Goal: Obtain resource: Obtain resource

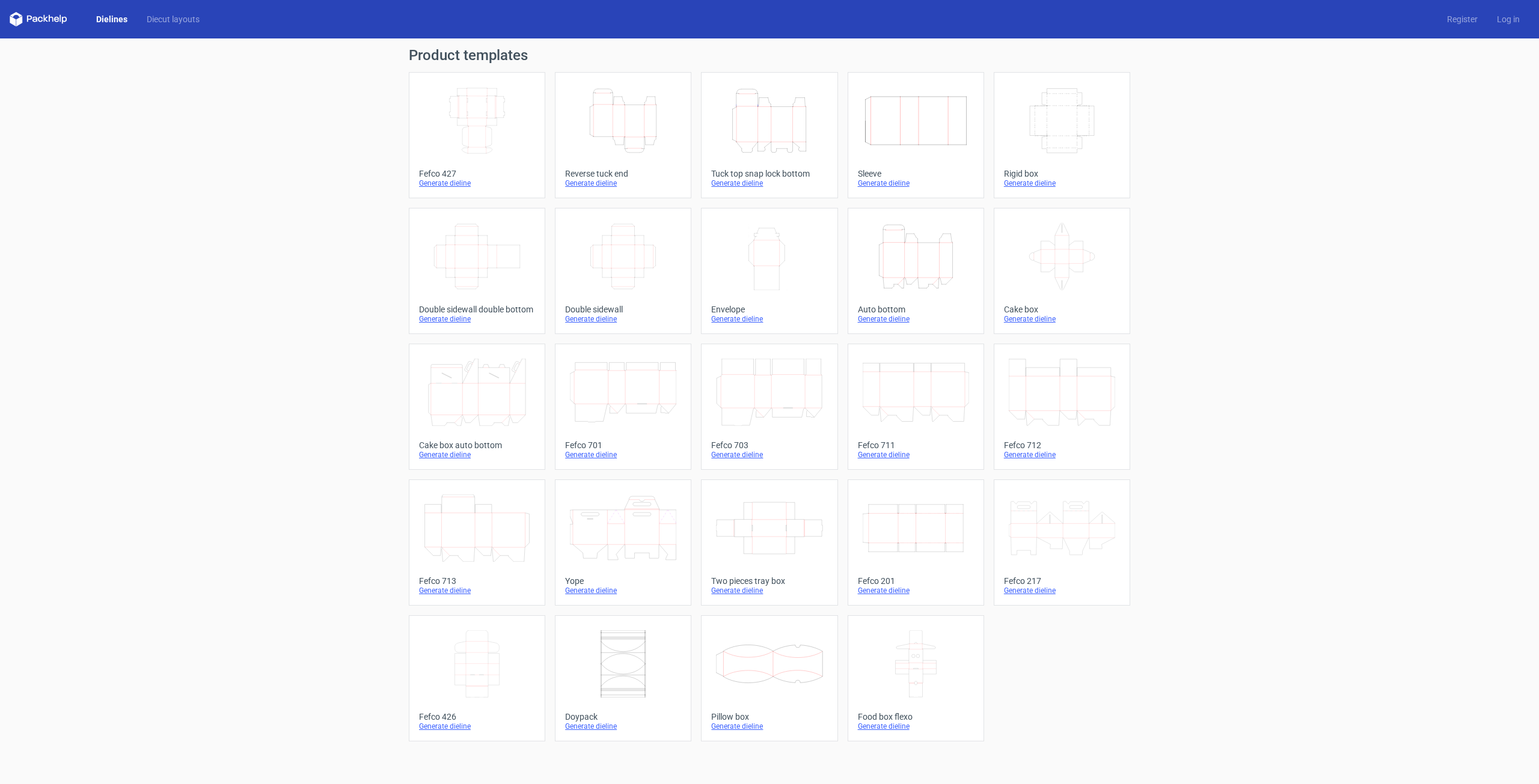
click at [805, 104] on icon "Height Depth Width" at bounding box center [769, 120] width 106 height 67
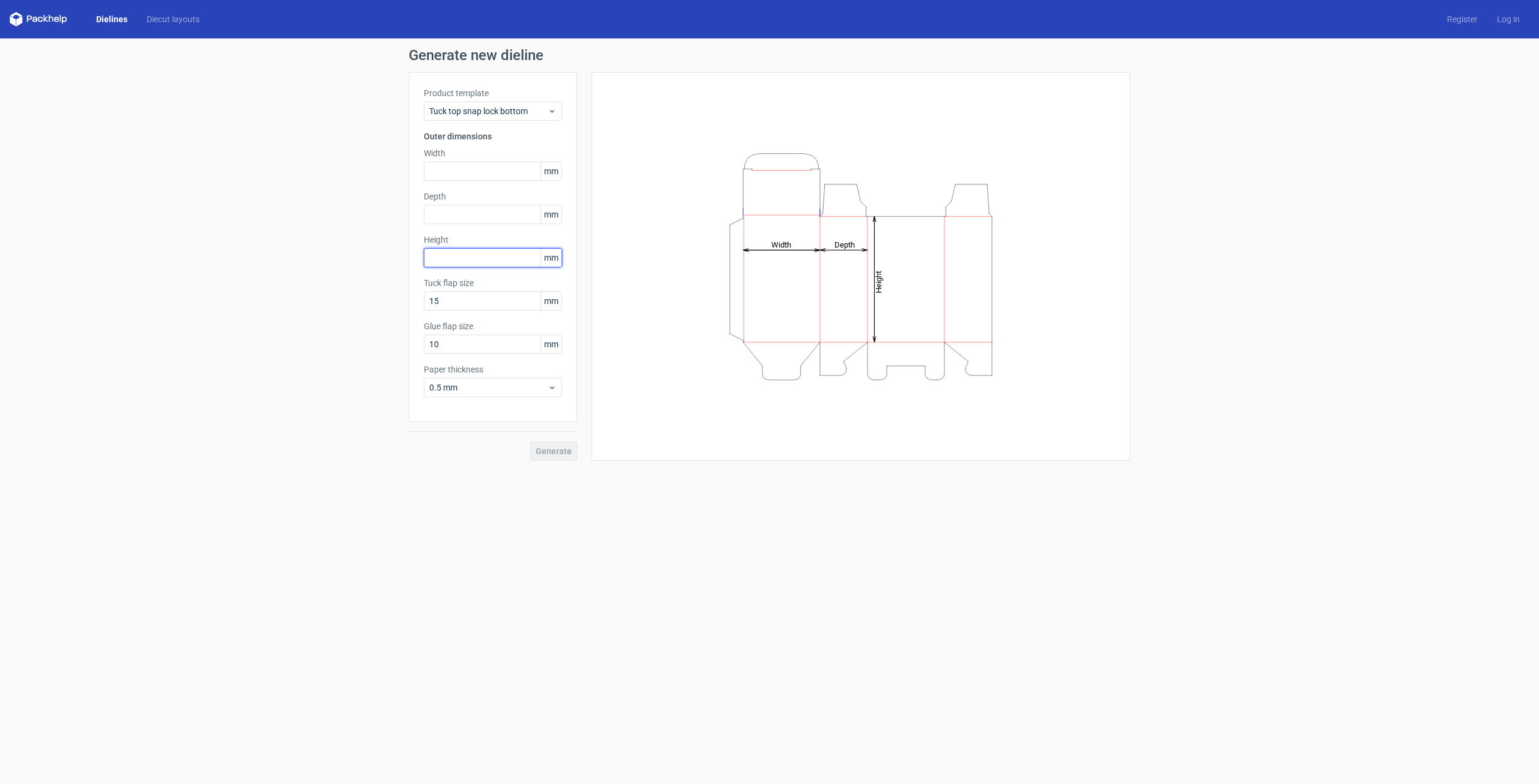
click at [469, 259] on input "text" at bounding box center [493, 257] width 138 height 19
type input "90"
click at [476, 217] on input "text" at bounding box center [493, 214] width 138 height 19
type input "6"
click at [448, 243] on div "Value must be bigger or equal 25" at bounding box center [493, 234] width 138 height 20
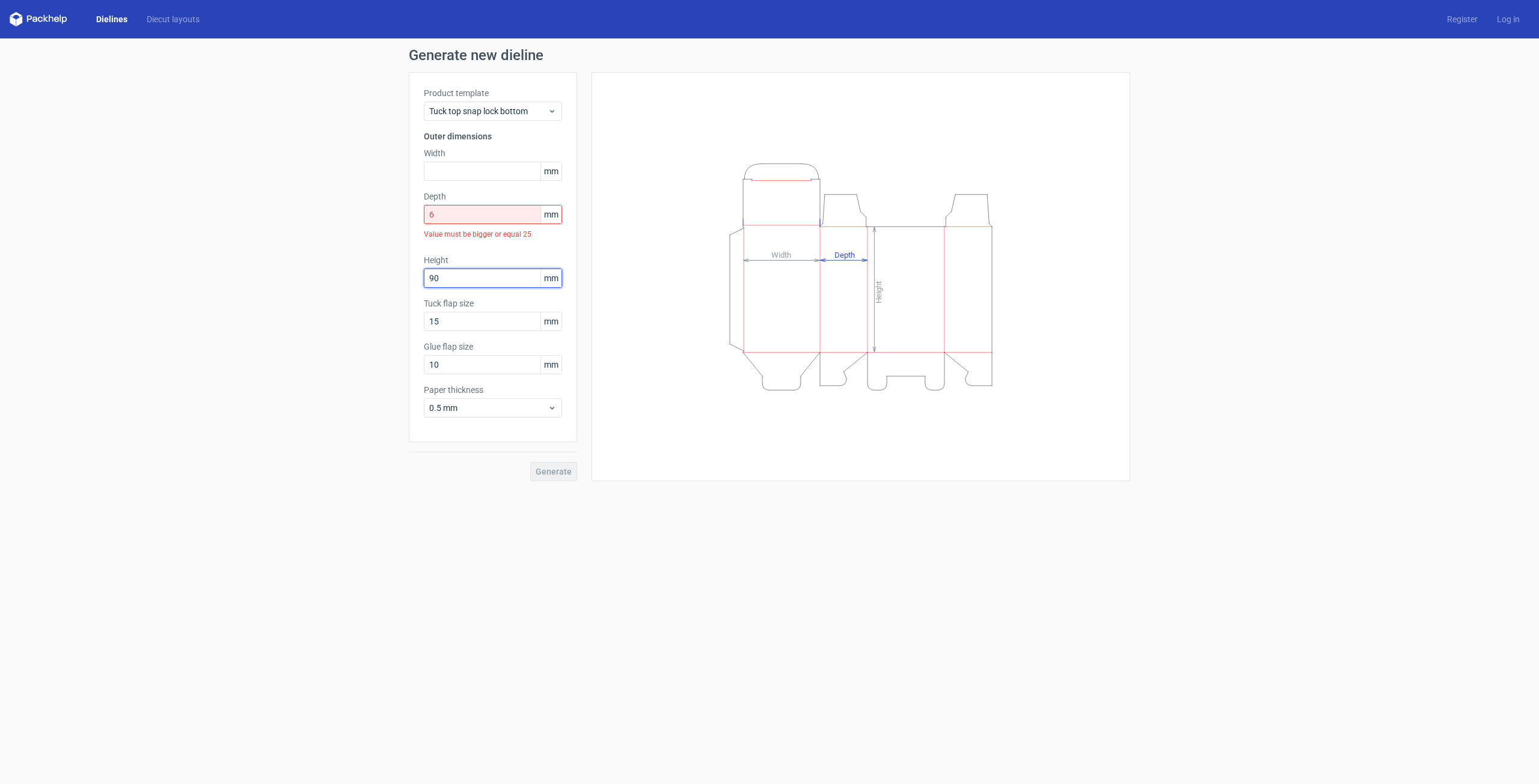
drag, startPoint x: 451, startPoint y: 276, endPoint x: 382, endPoint y: 256, distance: 71.8
click at [377, 260] on div "Generate new dieline Product template Tuck top snap lock bottom Outer dimension…" at bounding box center [769, 265] width 1539 height 453
type input "60"
click at [471, 221] on input "6" at bounding box center [493, 214] width 138 height 19
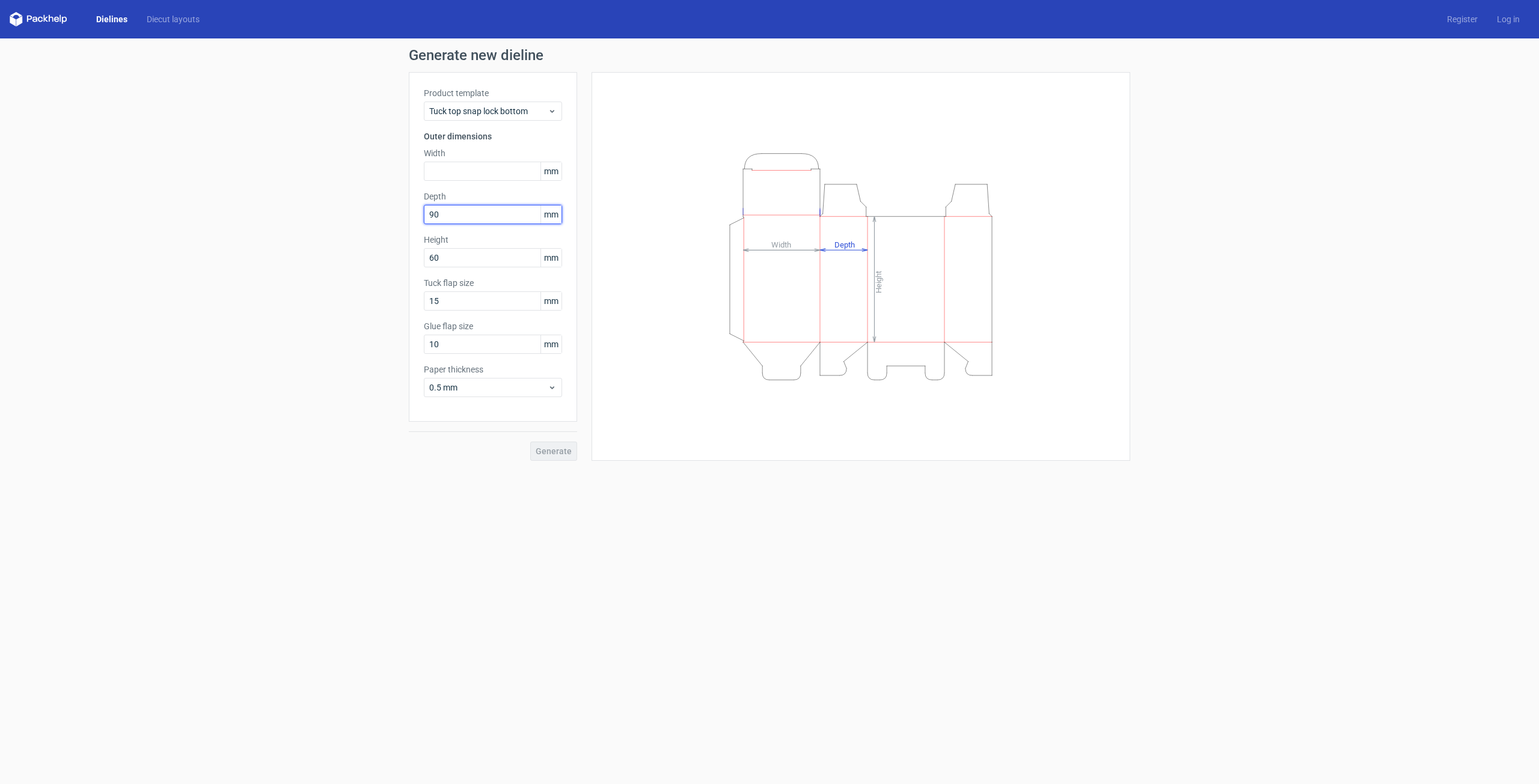
type input "90"
click at [524, 172] on input "text" at bounding box center [493, 171] width 138 height 19
click at [531, 441] on button "Generate" at bounding box center [554, 450] width 47 height 19
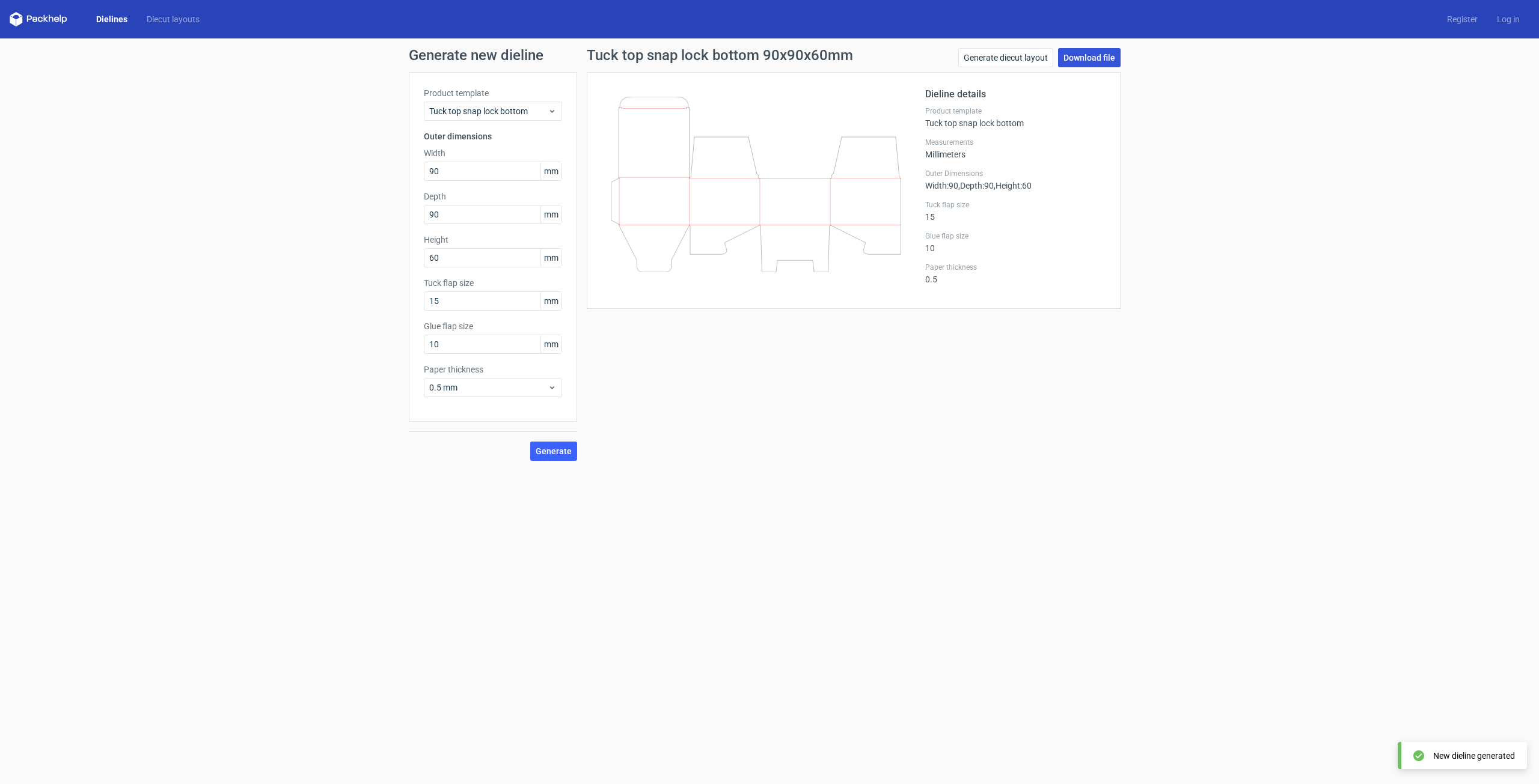
click at [1077, 60] on link "Download file" at bounding box center [1089, 57] width 63 height 19
drag, startPoint x: 694, startPoint y: 529, endPoint x: 642, endPoint y: 492, distance: 63.8
click at [694, 529] on form "Generate new dieline Product template Tuck top snap lock bottom Outer dimension…" at bounding box center [769, 411] width 1539 height 746
drag, startPoint x: 450, startPoint y: 177, endPoint x: 343, endPoint y: 159, distance: 108.5
click at [362, 151] on div "Generate new dieline Product template Tuck top snap lock bottom Outer dimension…" at bounding box center [769, 254] width 1539 height 432
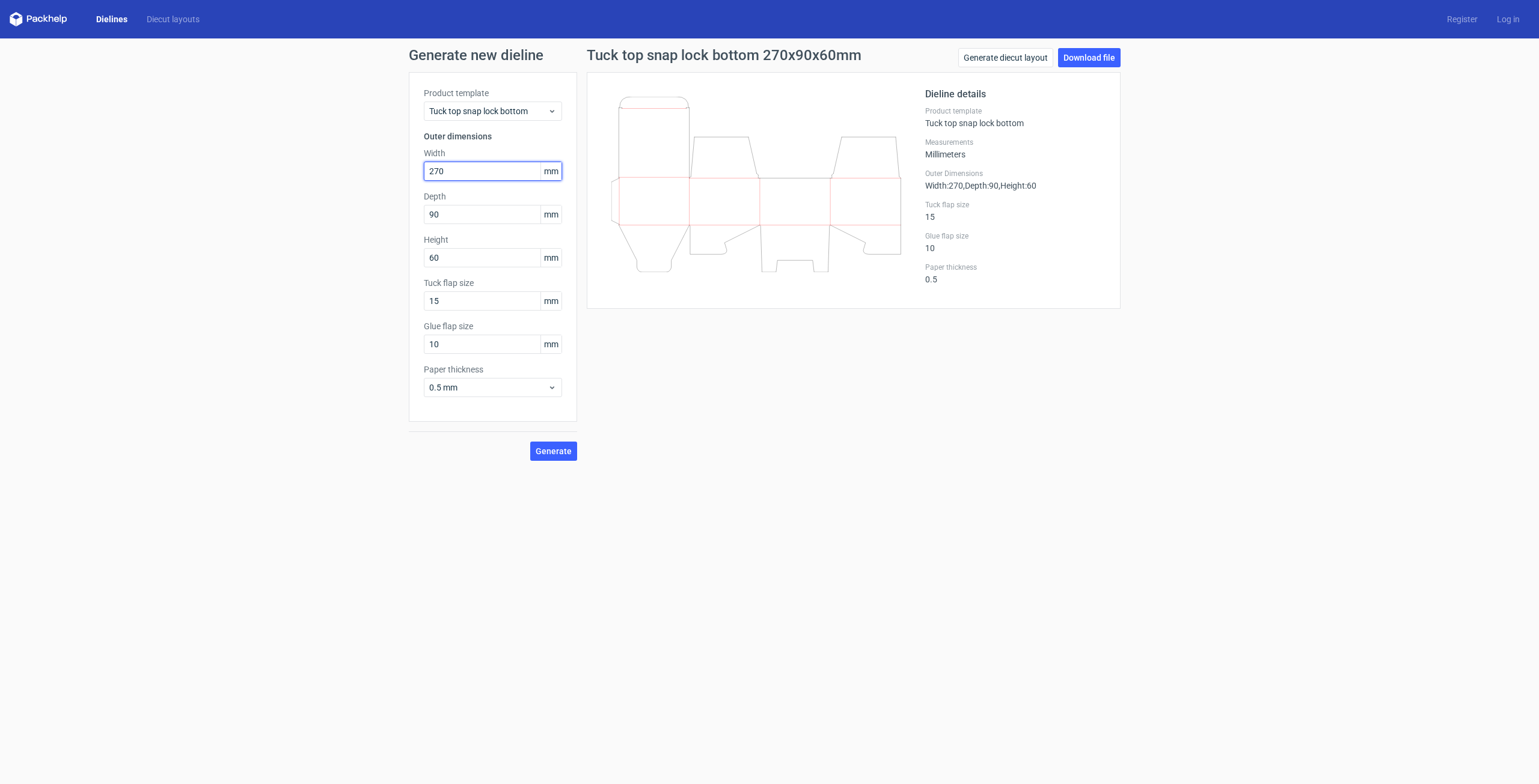
type input "270"
click at [539, 458] on button "Generate" at bounding box center [554, 450] width 47 height 19
click at [663, 426] on div "Tuck top snap lock bottom 270x270x60mm Generate diecut layout Download file Die…" at bounding box center [854, 254] width 553 height 413
drag, startPoint x: 1085, startPoint y: 57, endPoint x: 1124, endPoint y: 63, distance: 39.5
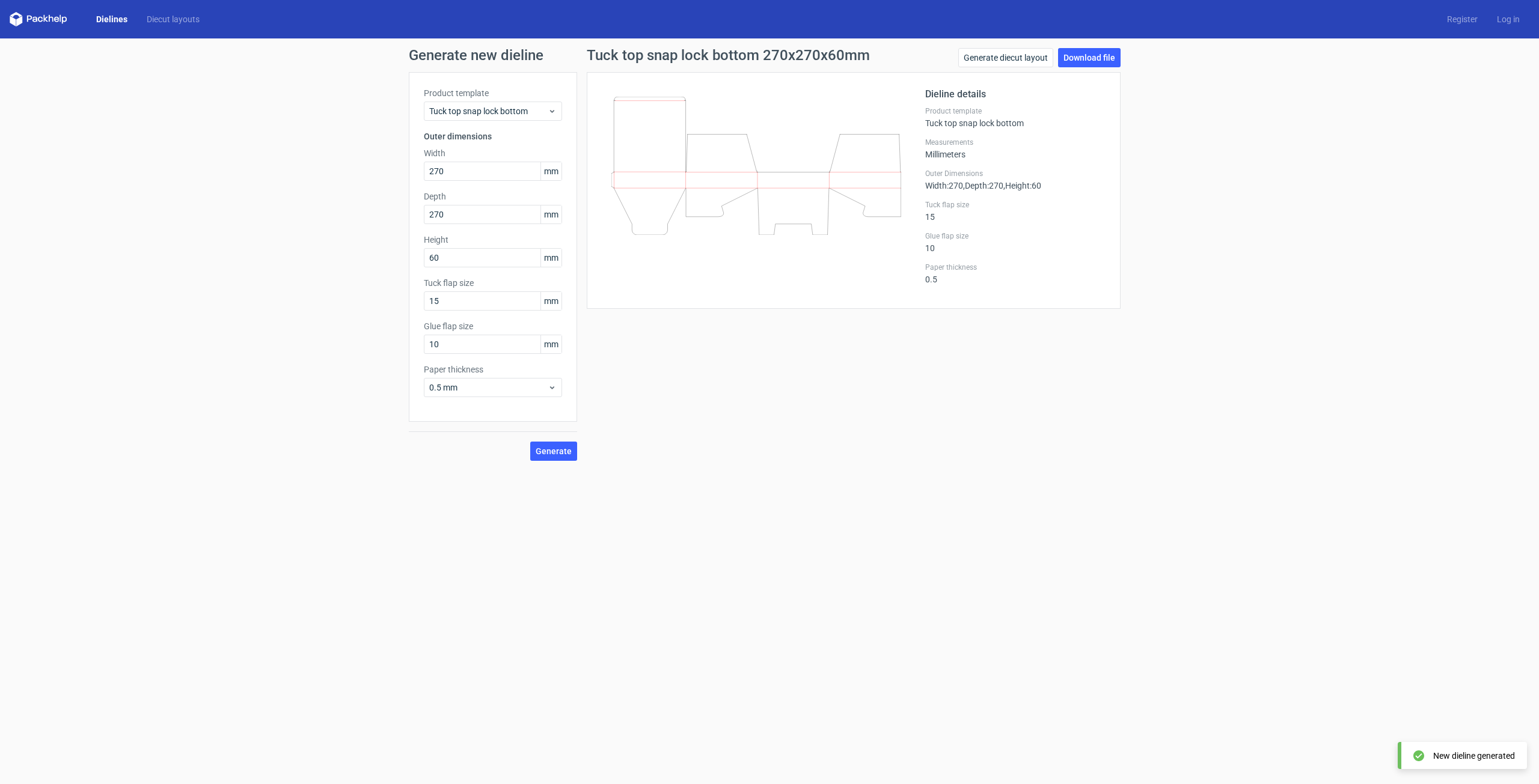
click at [1085, 57] on link "Download file" at bounding box center [1089, 57] width 63 height 19
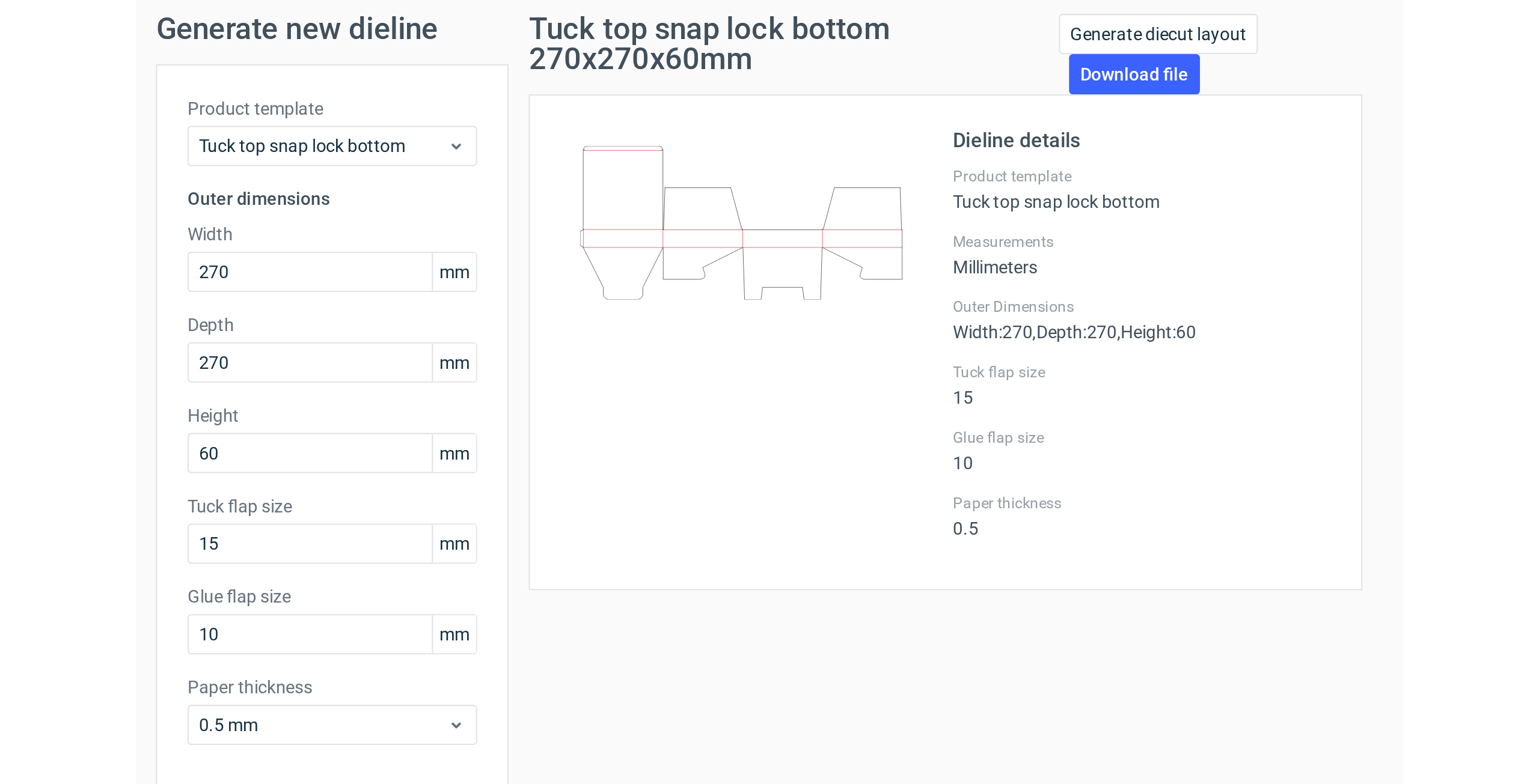
scroll to position [60, 0]
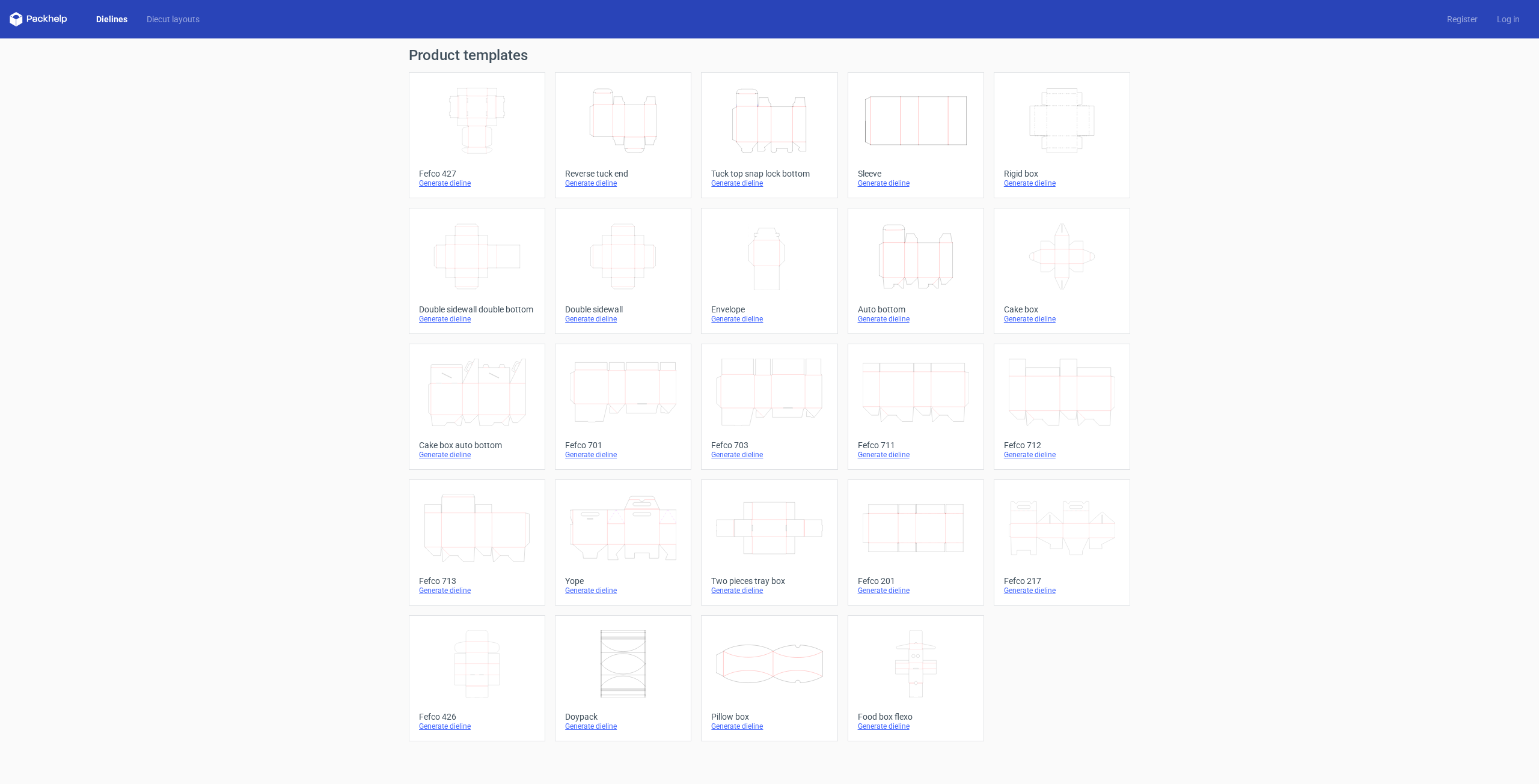
click at [912, 520] on icon "Width Depth Height" at bounding box center [916, 528] width 106 height 67
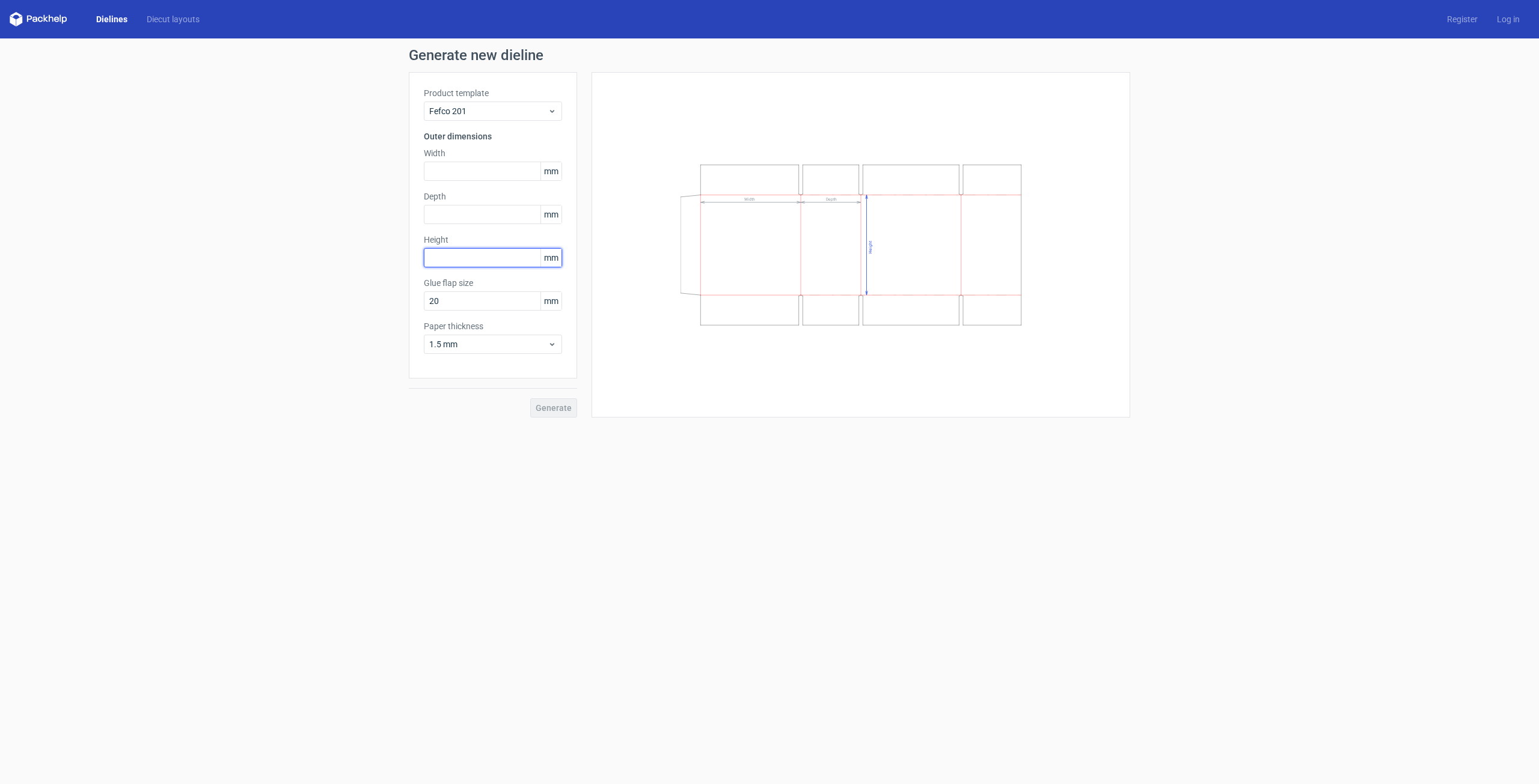
click at [457, 261] on input "text" at bounding box center [493, 257] width 138 height 19
type input "300"
click at [466, 171] on input "text" at bounding box center [493, 171] width 138 height 19
type input "325"
click at [460, 217] on input "text" at bounding box center [493, 214] width 138 height 19
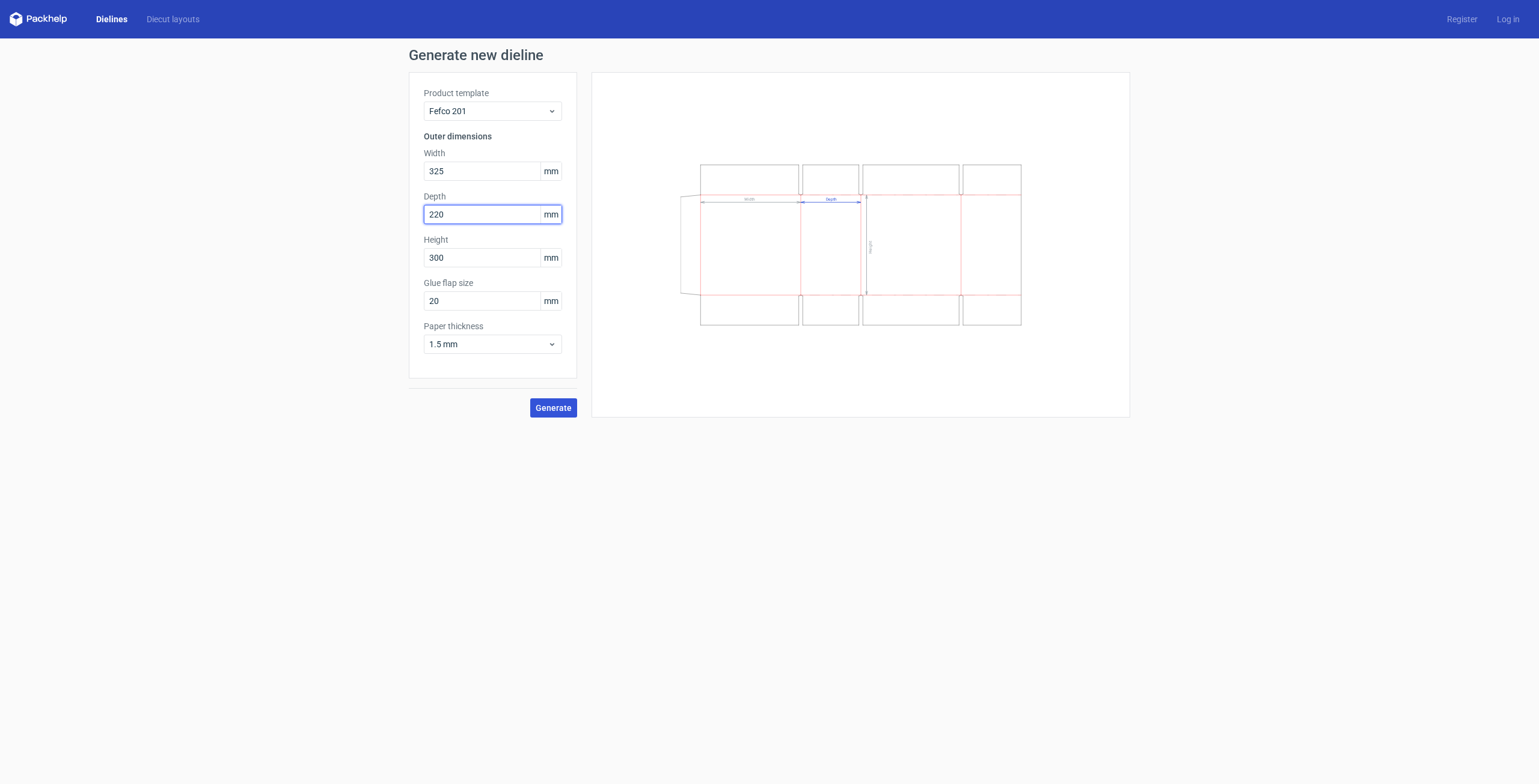
type input "220"
click at [563, 405] on span "Generate" at bounding box center [554, 407] width 36 height 8
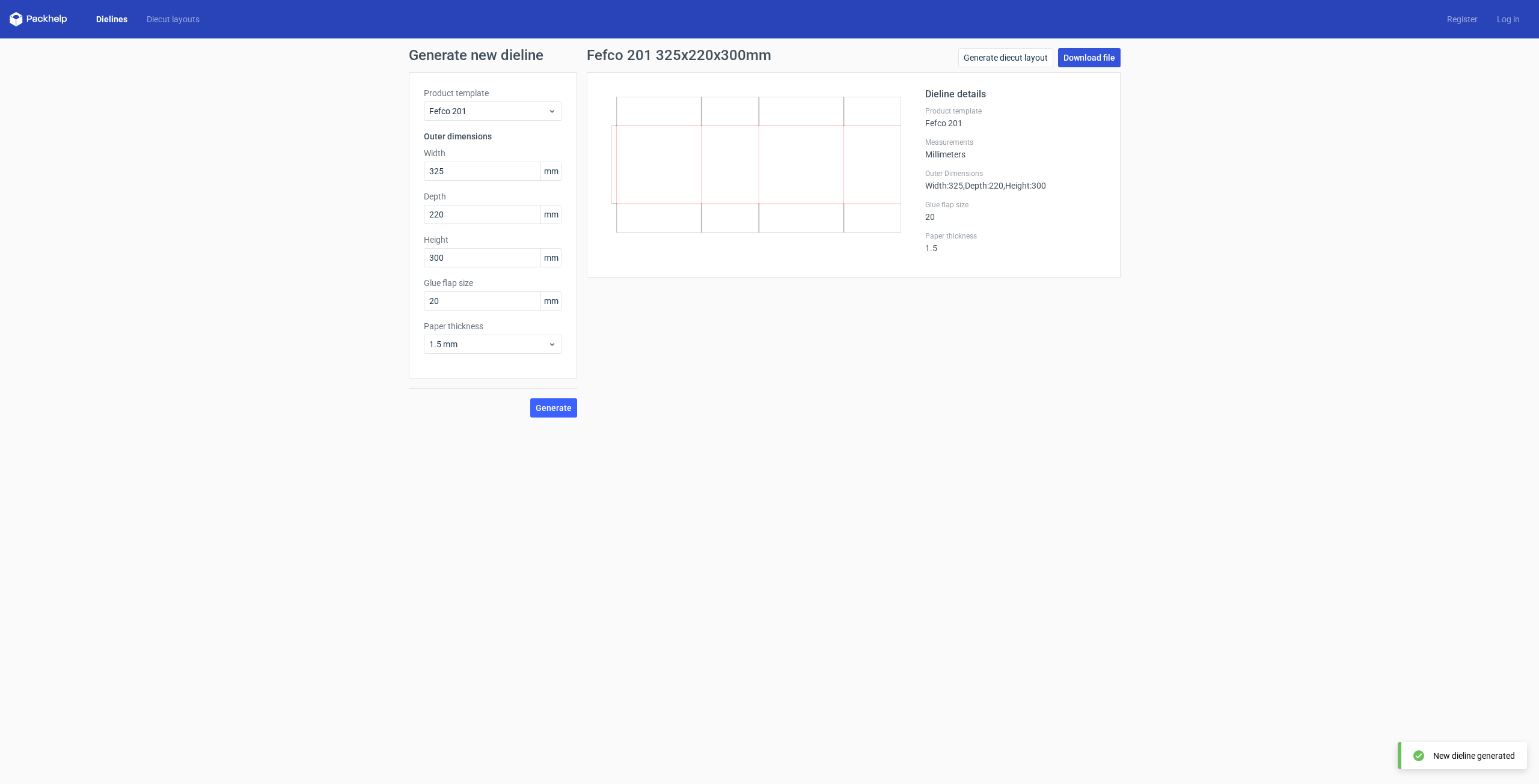
click at [1110, 52] on link "Download file" at bounding box center [1089, 57] width 63 height 19
